Goal: Information Seeking & Learning: Find specific page/section

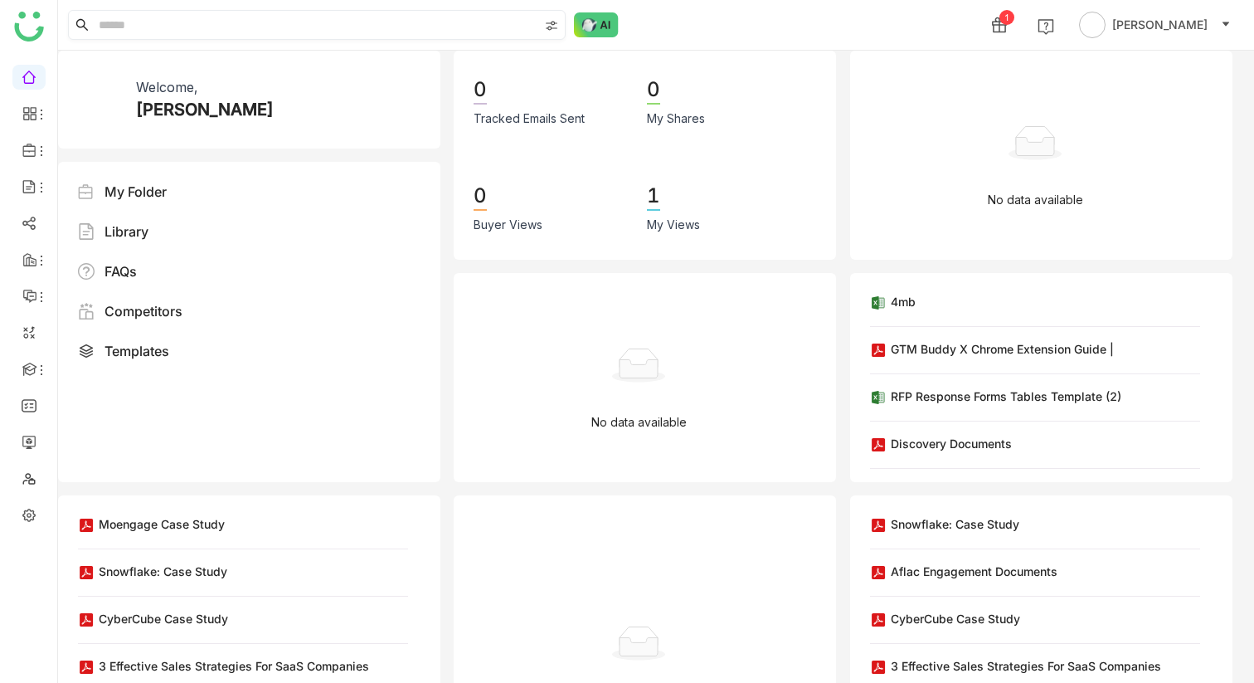
click at [275, 21] on input at bounding box center [316, 25] width 443 height 28
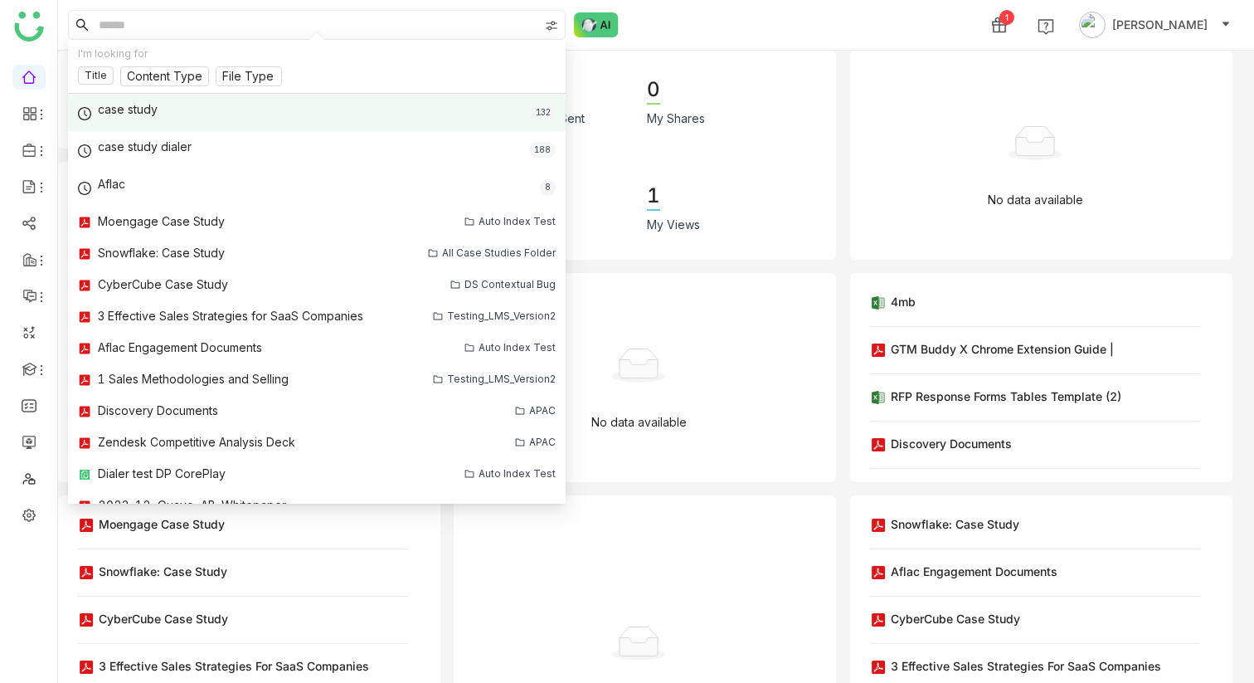
click at [213, 115] on div "case study 132" at bounding box center [317, 112] width 498 height 37
type input "**********"
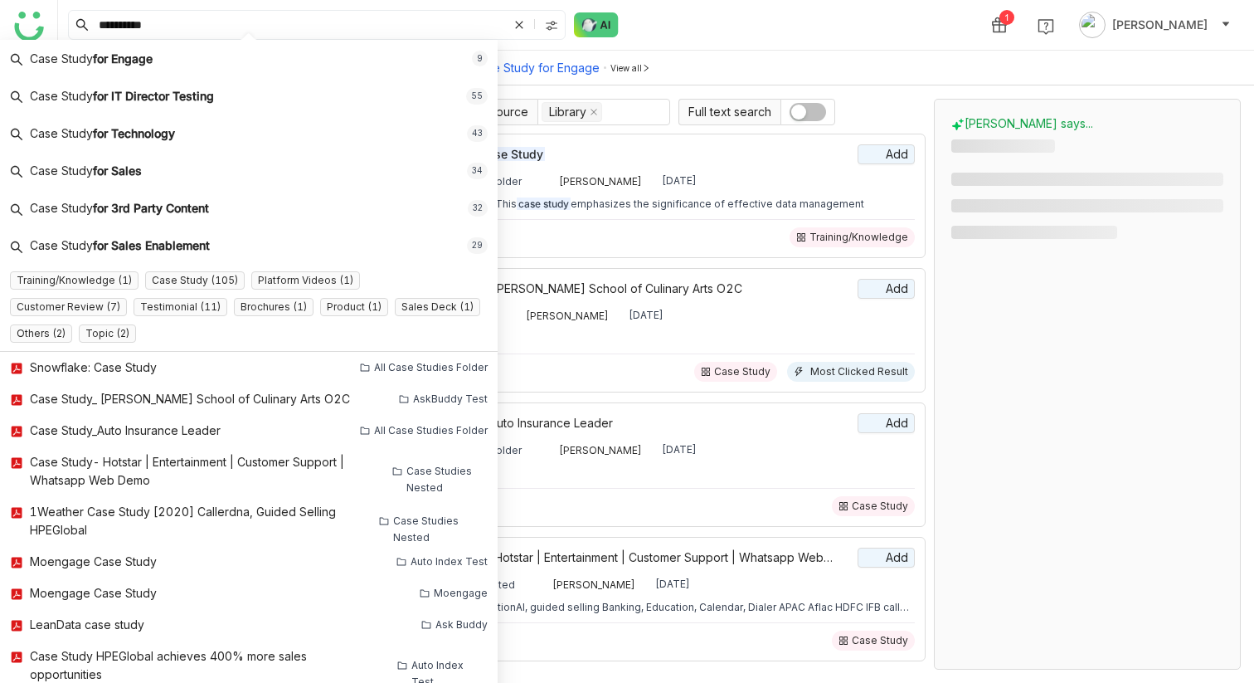
click at [746, 18] on div "**********" at bounding box center [656, 25] width 1196 height 50
